Goal: Navigation & Orientation: Find specific page/section

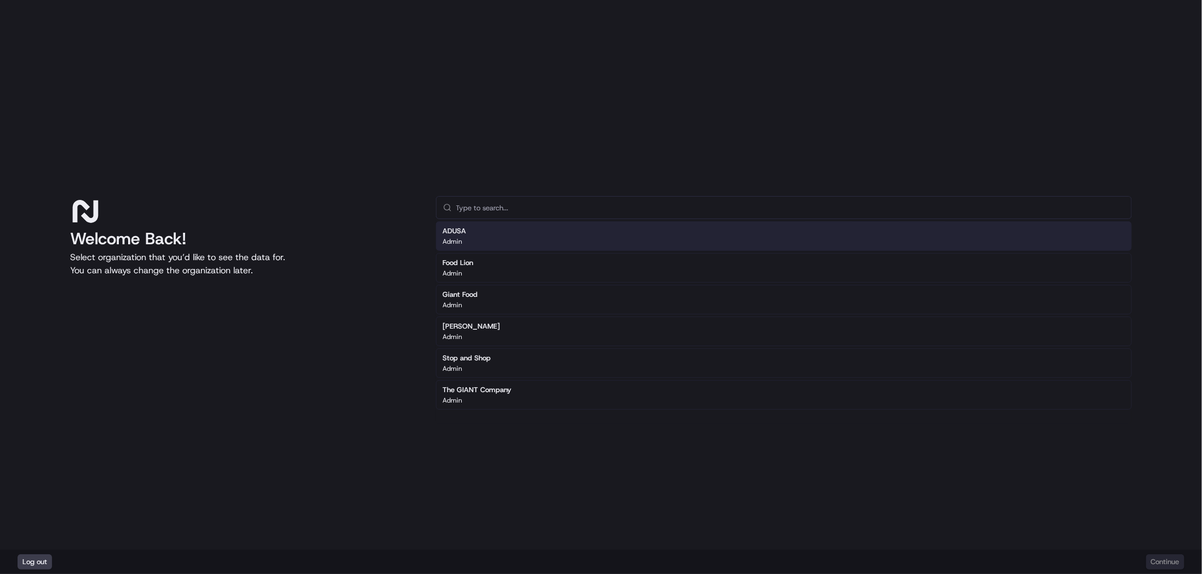
click at [621, 232] on div "ADUSA Admin" at bounding box center [784, 236] width 696 height 30
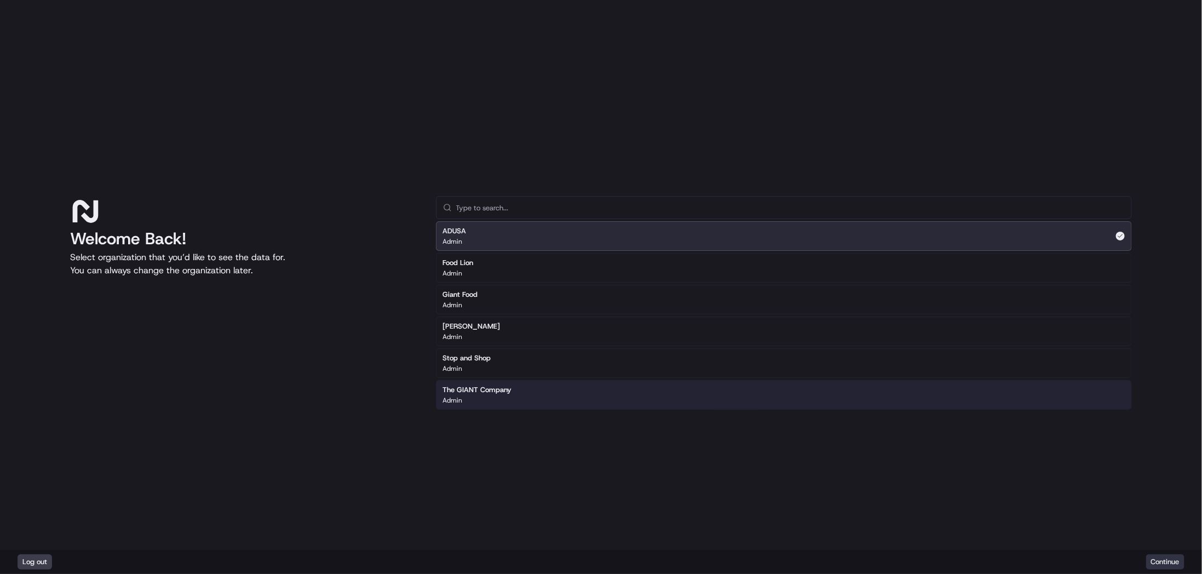
click at [1165, 565] on button "Continue" at bounding box center [1166, 561] width 38 height 15
